Goal: Find specific page/section: Find specific page/section

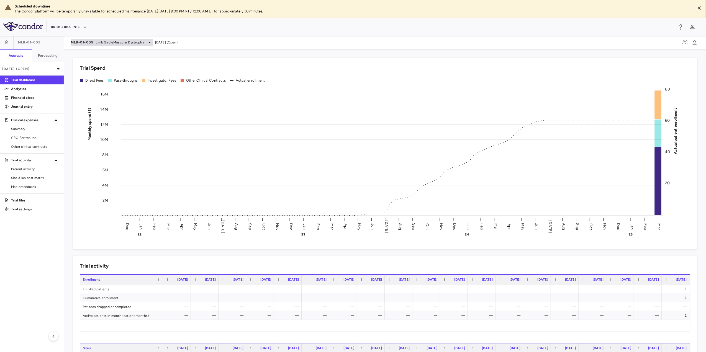
click at [128, 43] on span "Limb GirdleMuscular Dystrophy" at bounding box center [120, 42] width 48 height 5
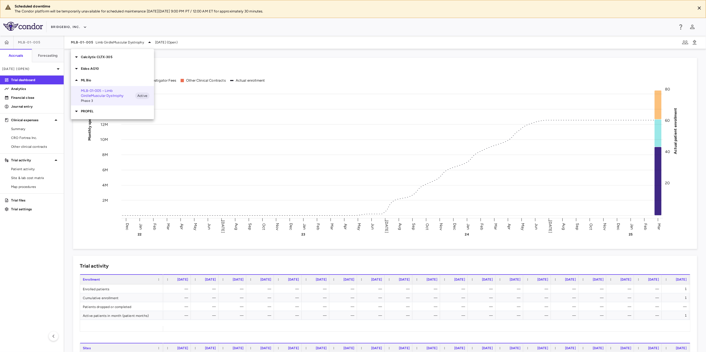
click at [100, 56] on p "Calcilytix CLTX-305" at bounding box center [117, 57] width 73 height 5
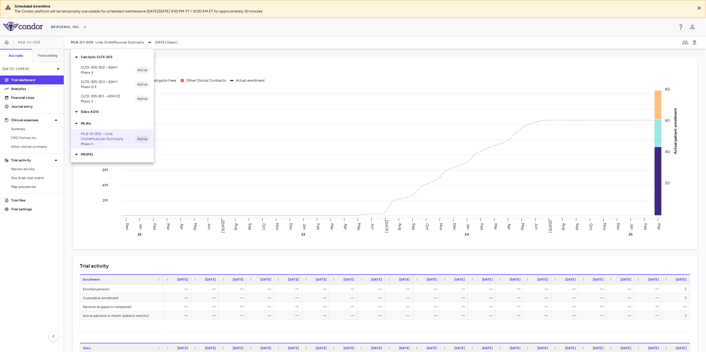
click at [112, 96] on p "CLTX-305-901 • ADH1/2" at bounding box center [108, 96] width 54 height 5
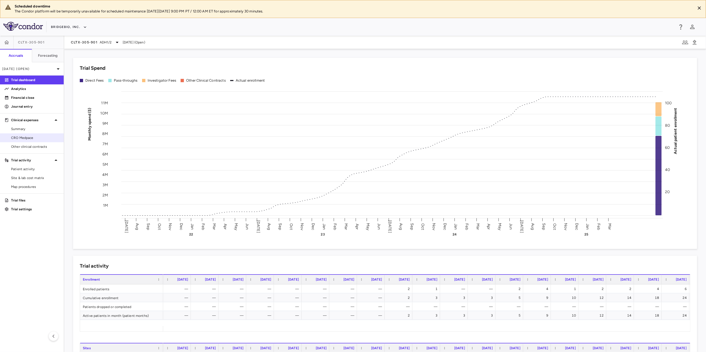
click at [31, 138] on span "CRO Medpace" at bounding box center [35, 137] width 48 height 5
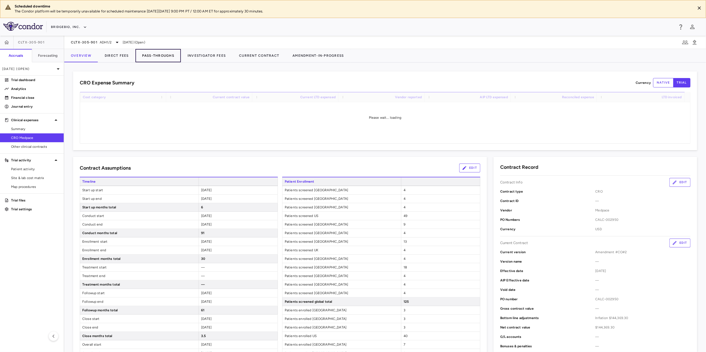
click at [158, 55] on button "Pass-Throughs" at bounding box center [157, 55] width 45 height 13
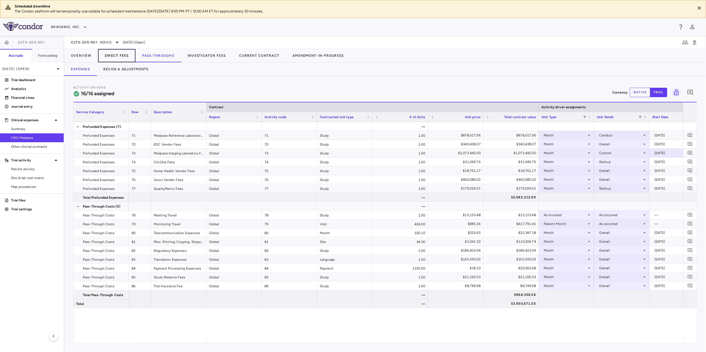
click at [123, 56] on button "Direct Fees" at bounding box center [116, 55] width 37 height 13
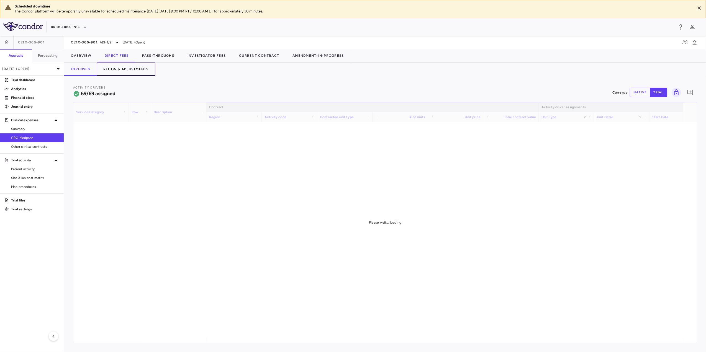
click at [138, 71] on button "Recon & Adjustments" at bounding box center [126, 69] width 59 height 13
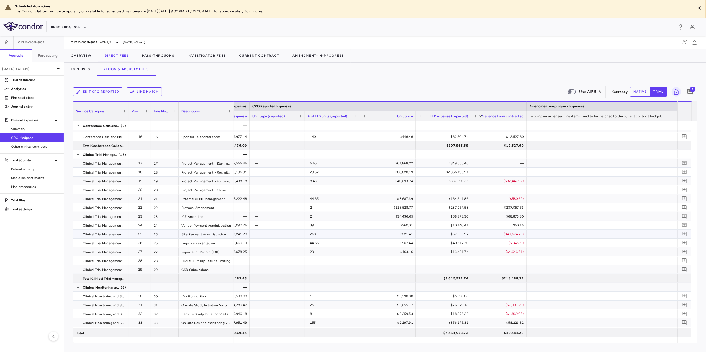
scroll to position [148, 0]
